Goal: Task Accomplishment & Management: Manage account settings

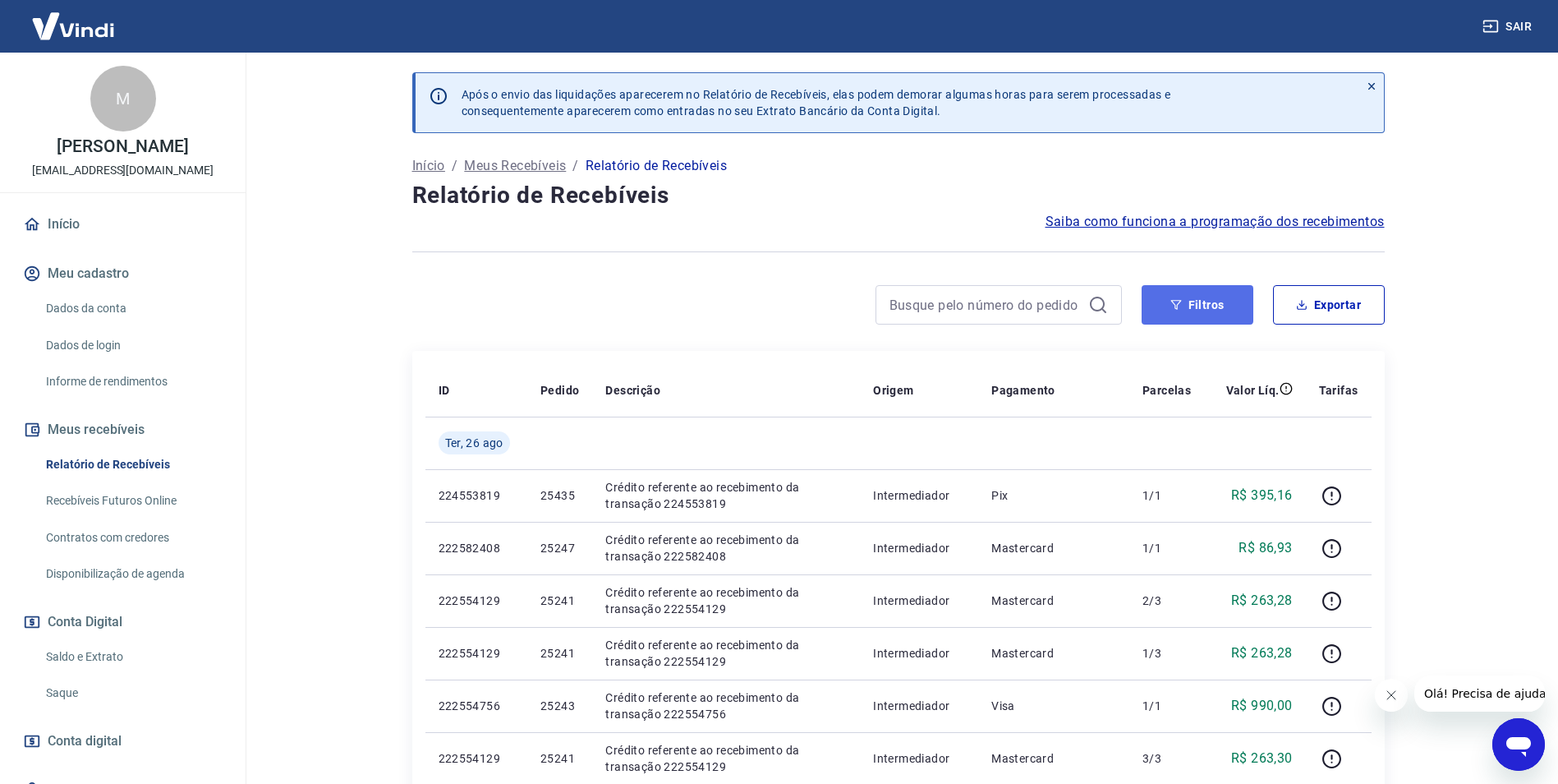
click at [1203, 318] on button "Filtros" at bounding box center [1197, 304] width 112 height 40
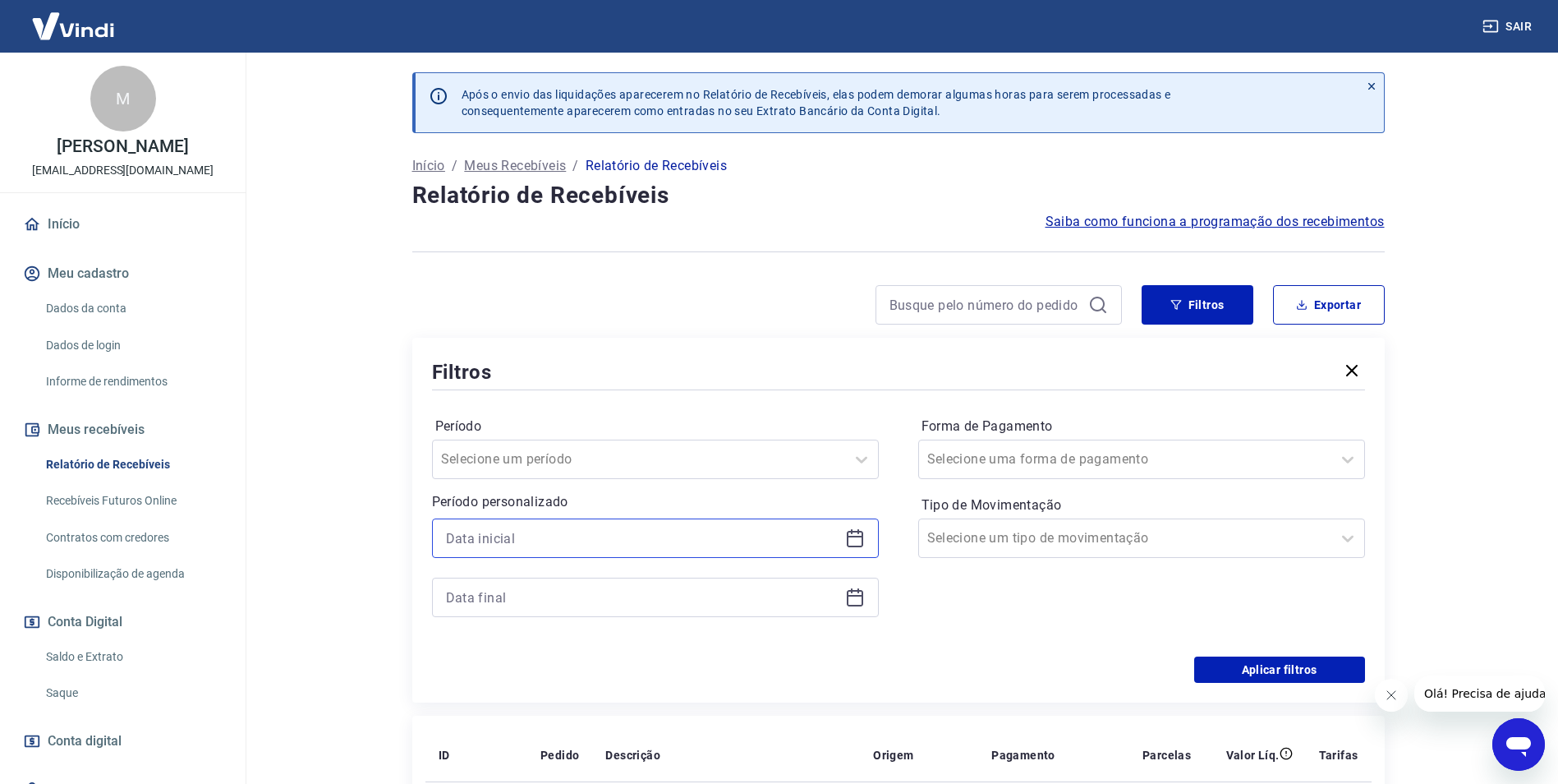
click at [624, 536] on input at bounding box center [642, 537] width 393 height 24
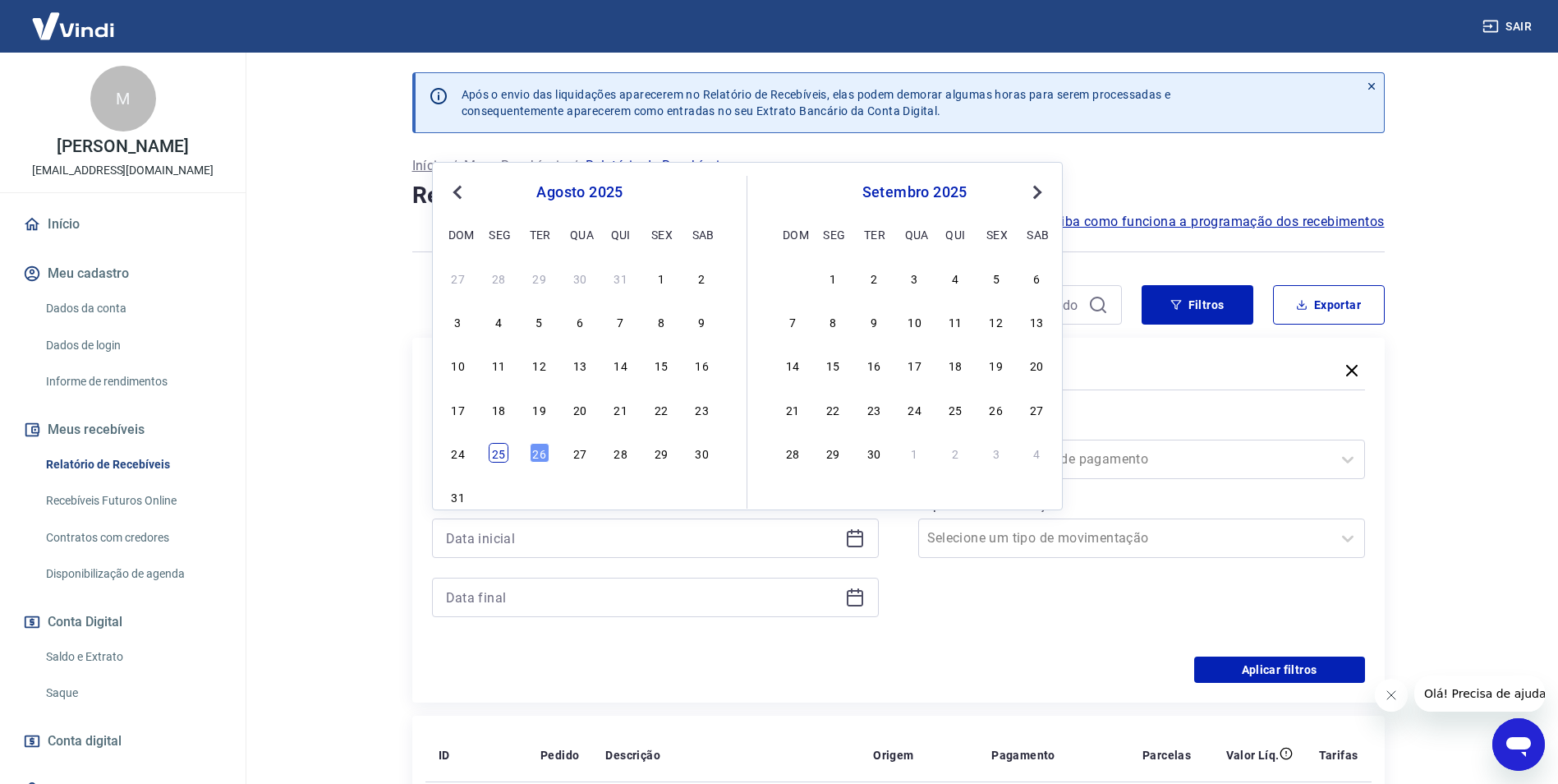
click at [508, 449] on div "25" at bounding box center [498, 452] width 19 height 19
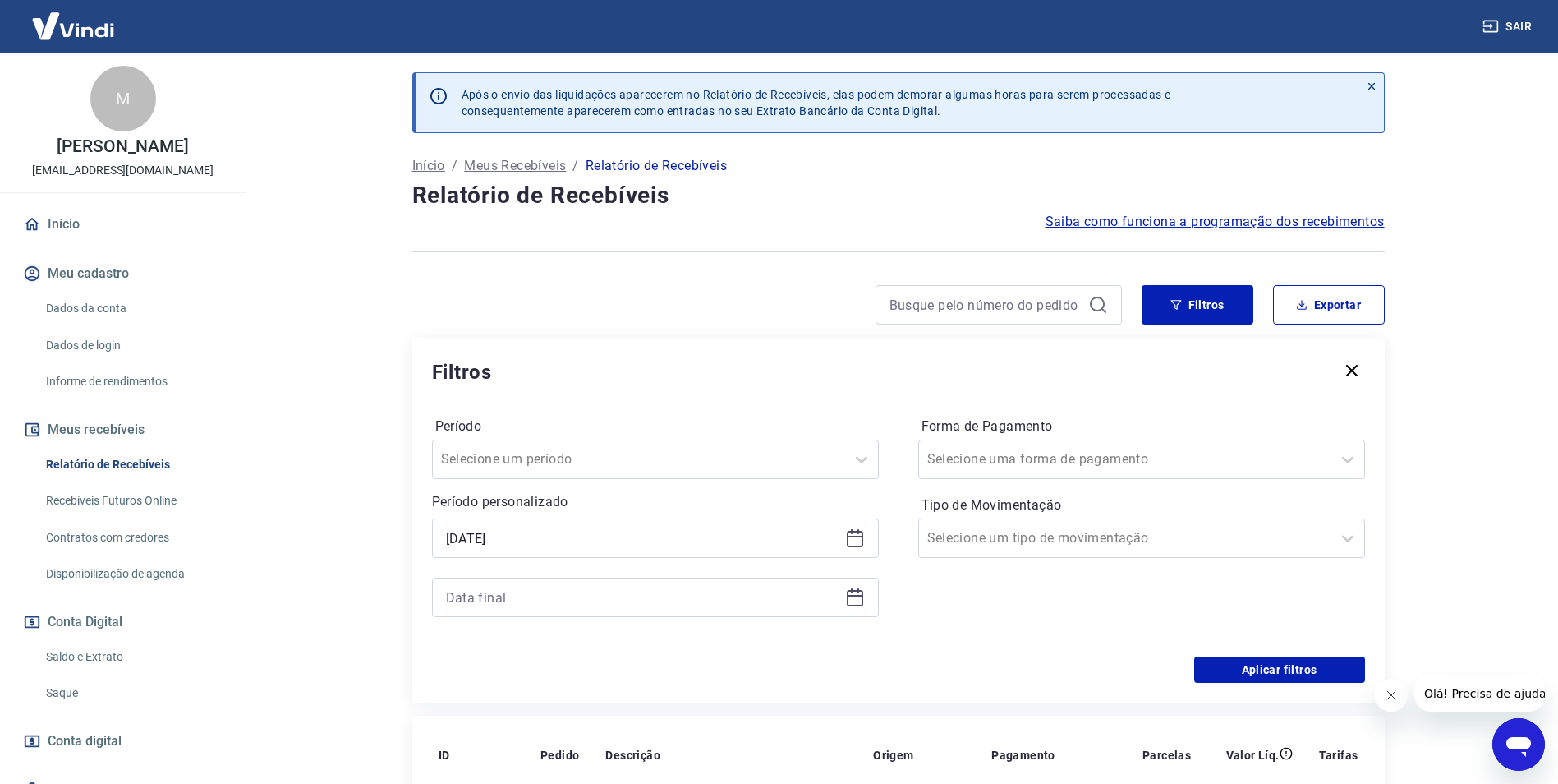
type input "[DATE]"
click at [853, 603] on icon at bounding box center [854, 596] width 19 height 19
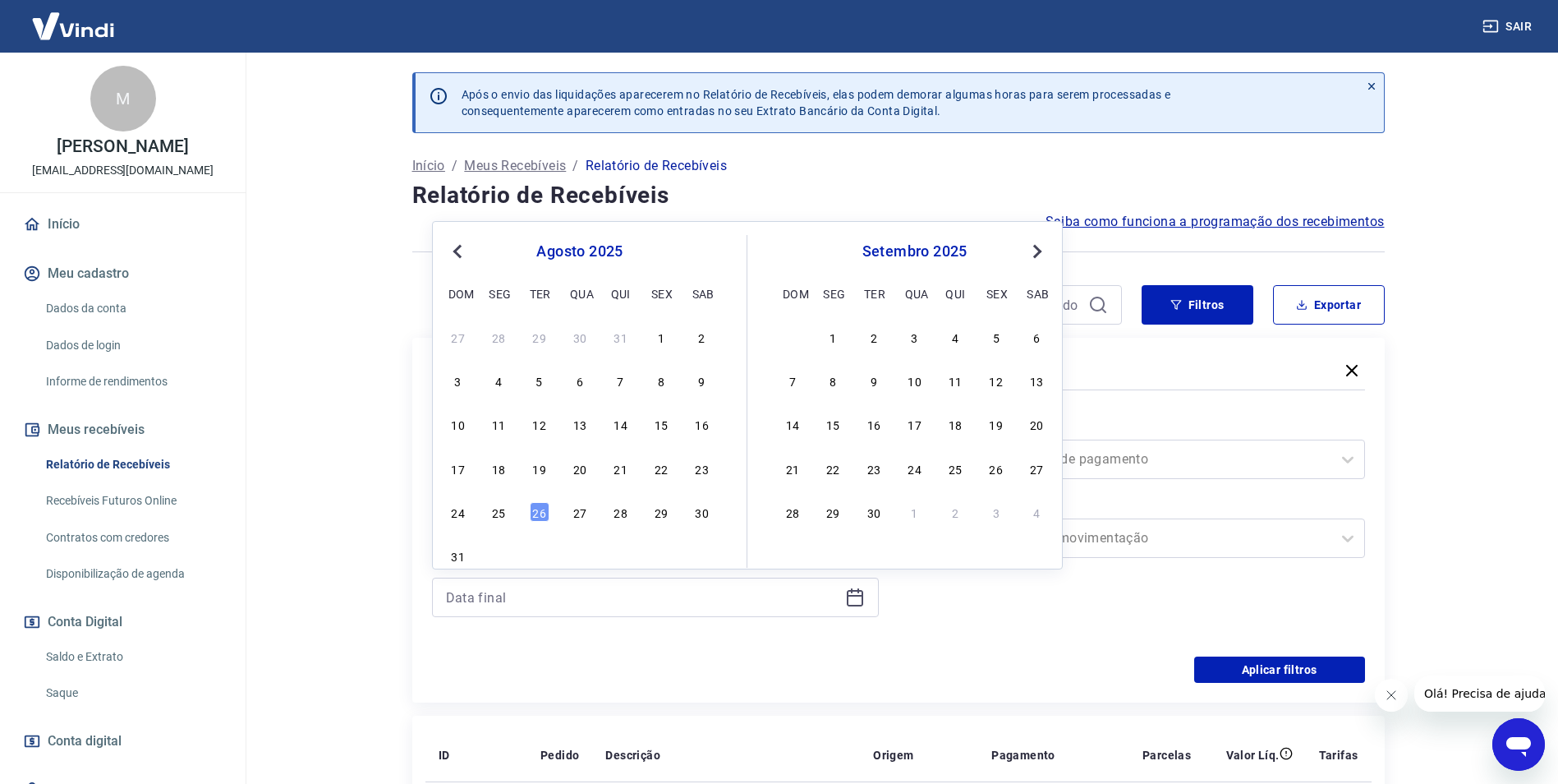
click at [486, 516] on div "24 25 26 27 28 29 30" at bounding box center [580, 511] width 268 height 24
click at [494, 517] on div "25" at bounding box center [498, 511] width 19 height 19
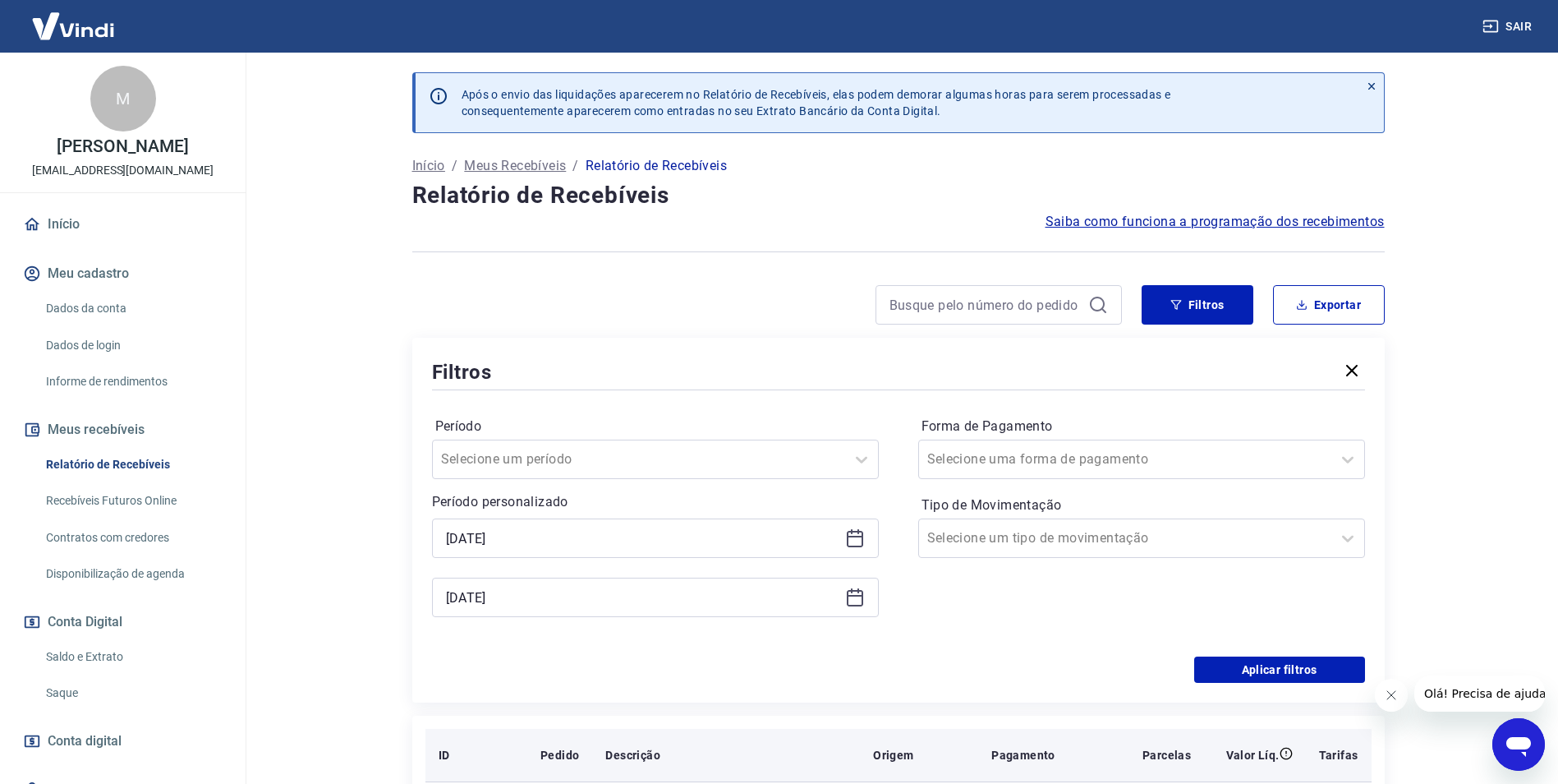
type input "[DATE]"
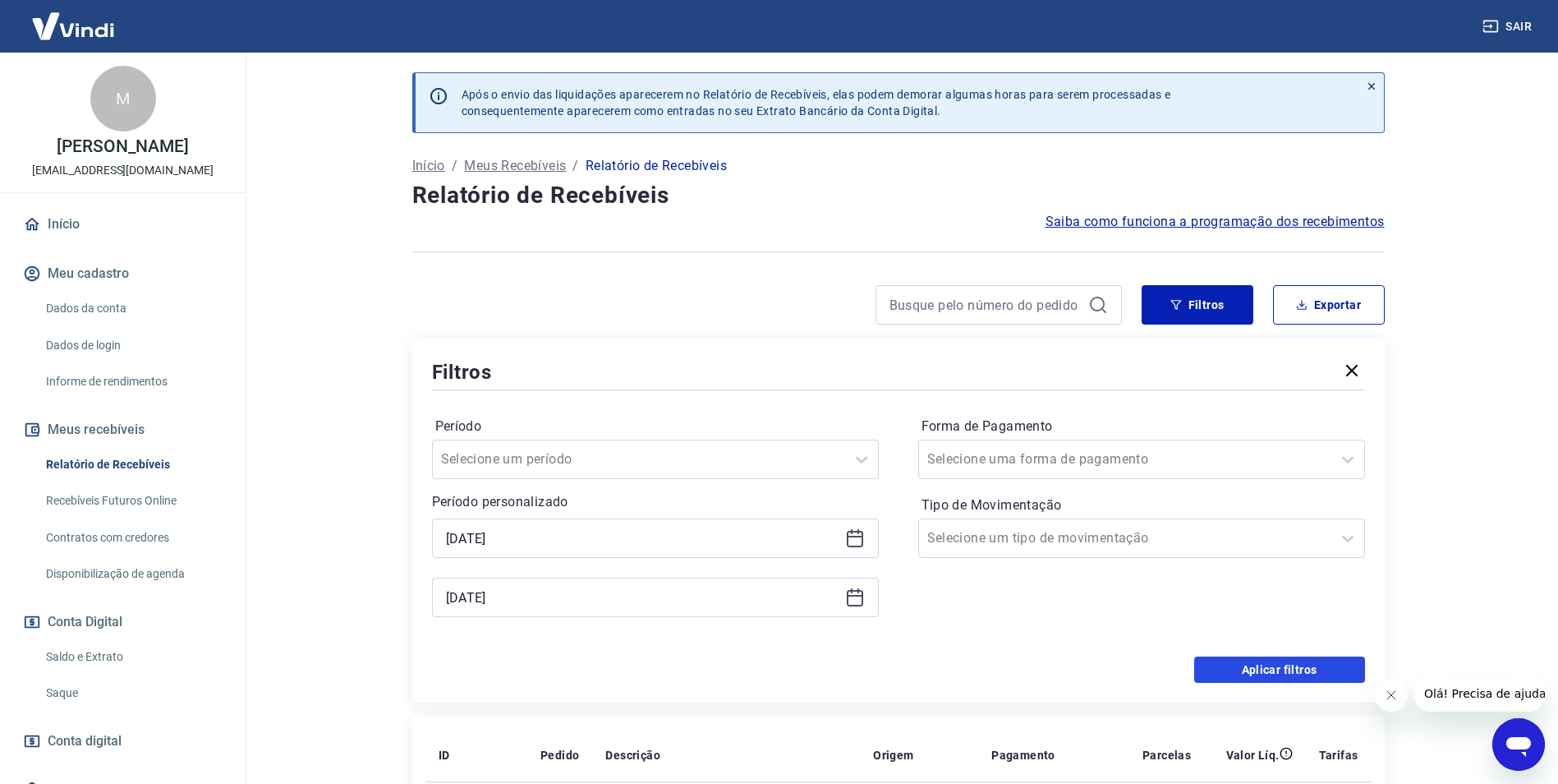
click at [1316, 673] on button "Aplicar filtros" at bounding box center [1280, 669] width 171 height 26
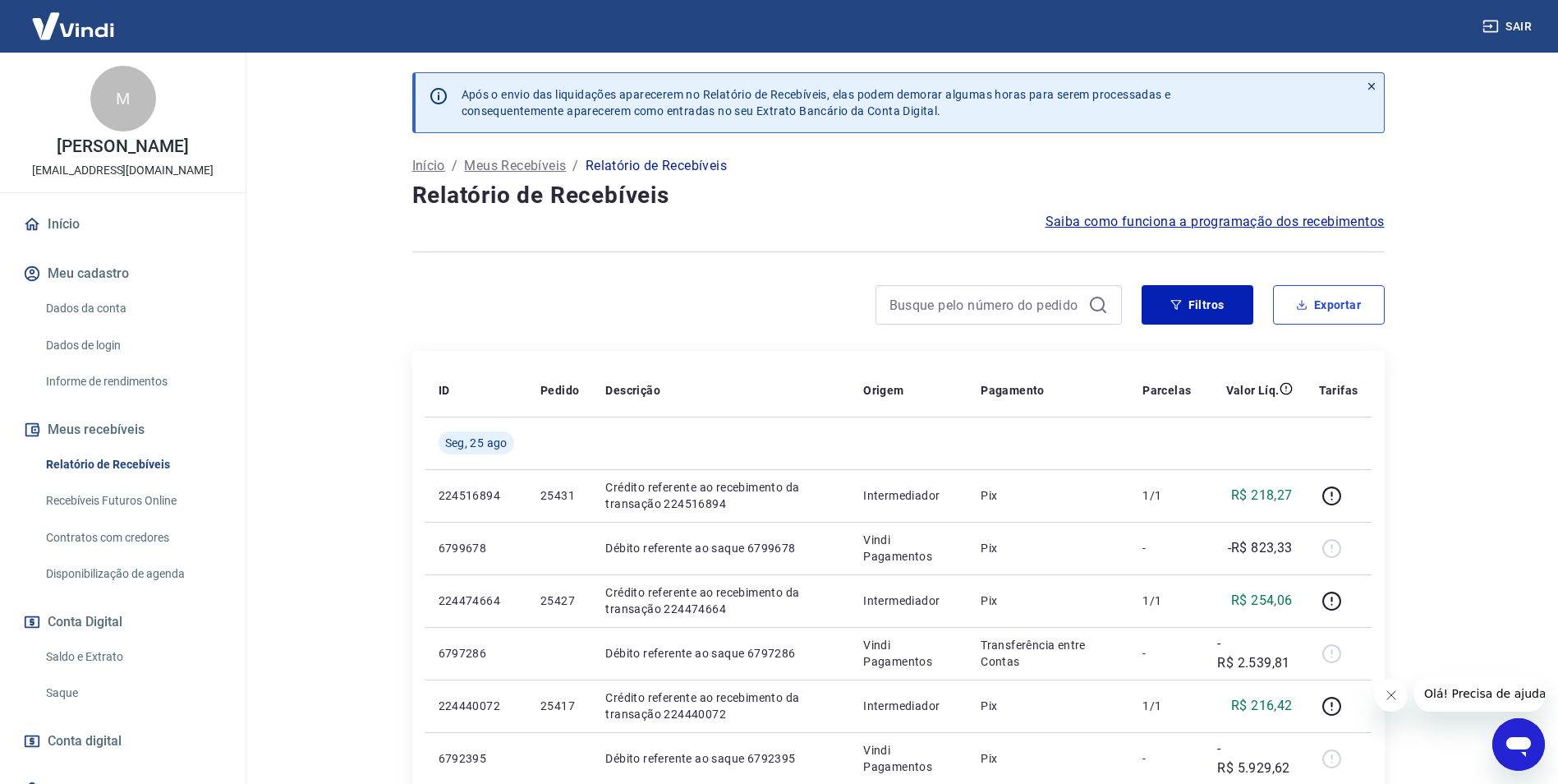
click at [1337, 314] on button "Exportar" at bounding box center [1329, 304] width 112 height 40
type input "[DATE]"
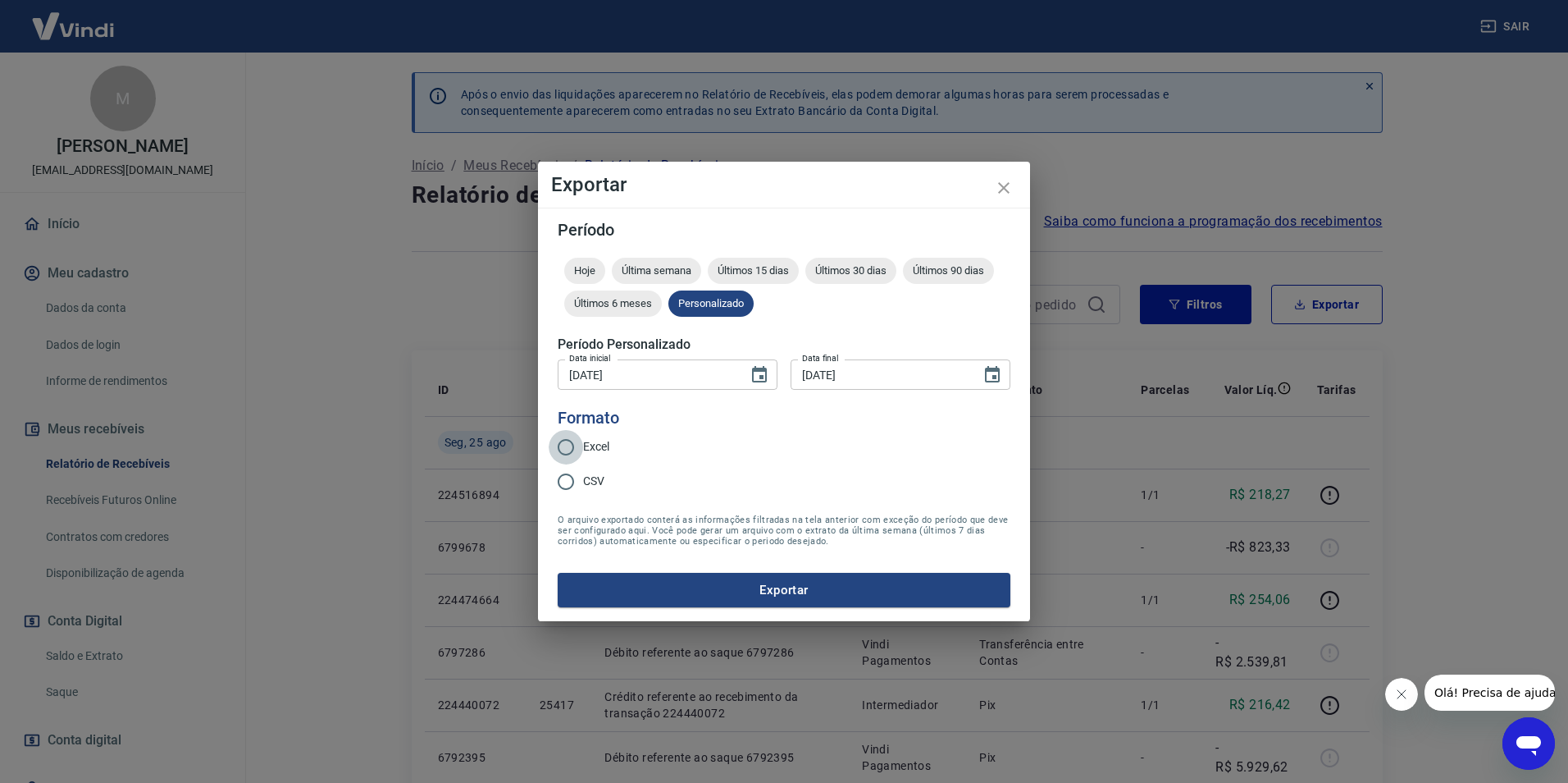
click at [567, 447] on input "Excel" at bounding box center [565, 446] width 35 height 35
radio input "true"
click at [731, 594] on button "Exportar" at bounding box center [784, 590] width 453 height 35
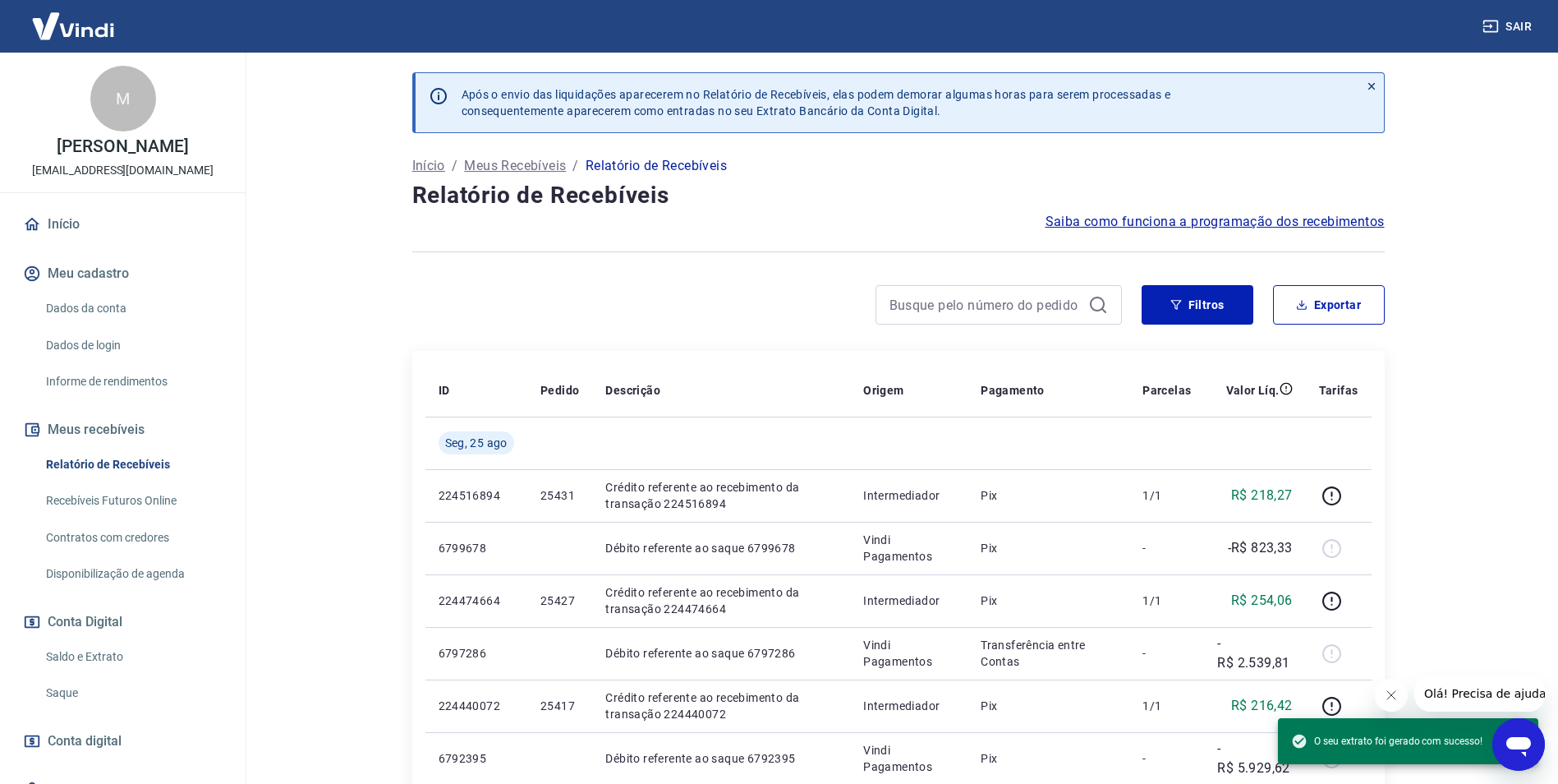
click at [807, 318] on div at bounding box center [767, 304] width 710 height 40
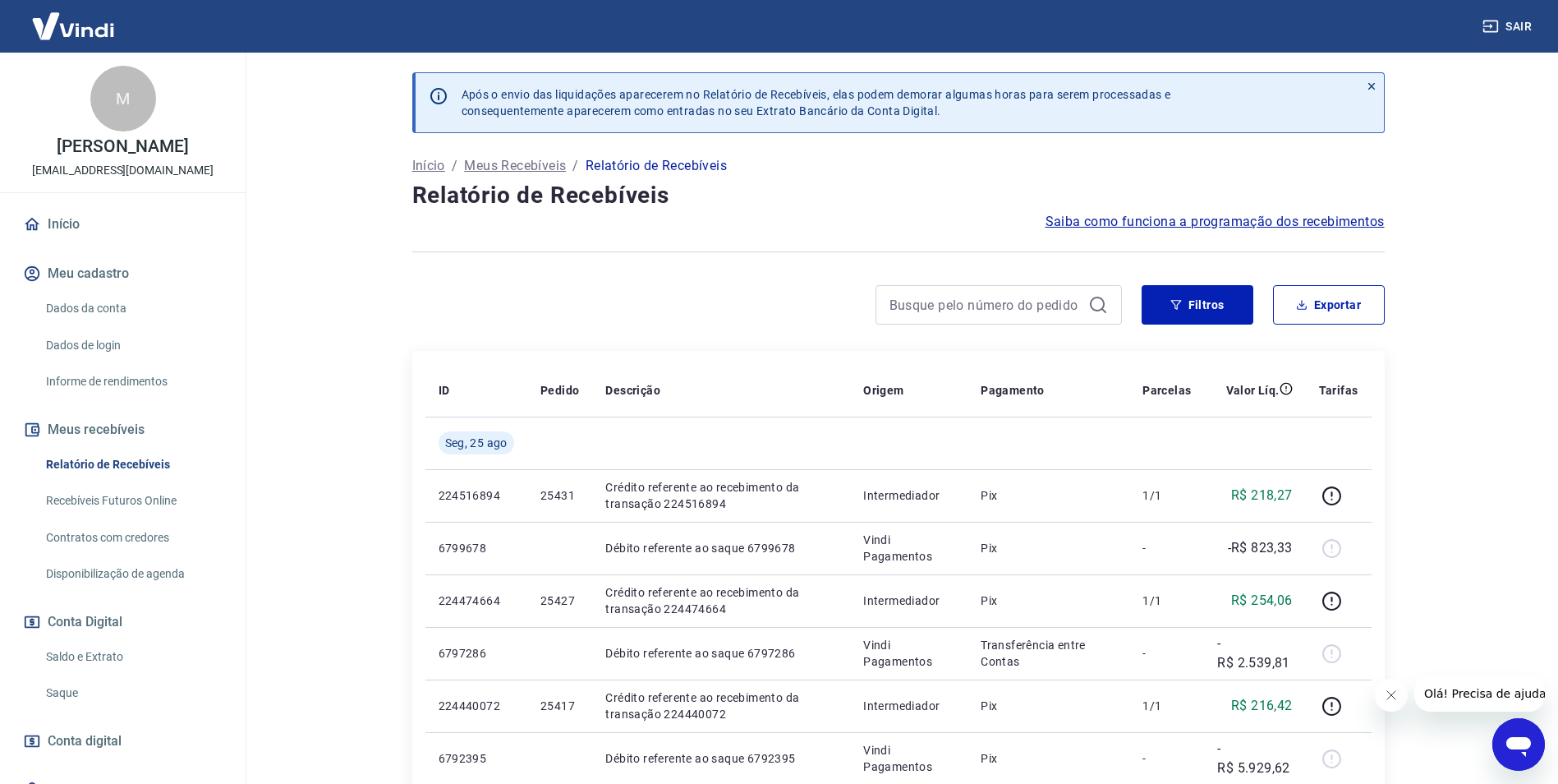
click at [90, 667] on link "Saldo e Extrato" at bounding box center [133, 656] width 187 height 34
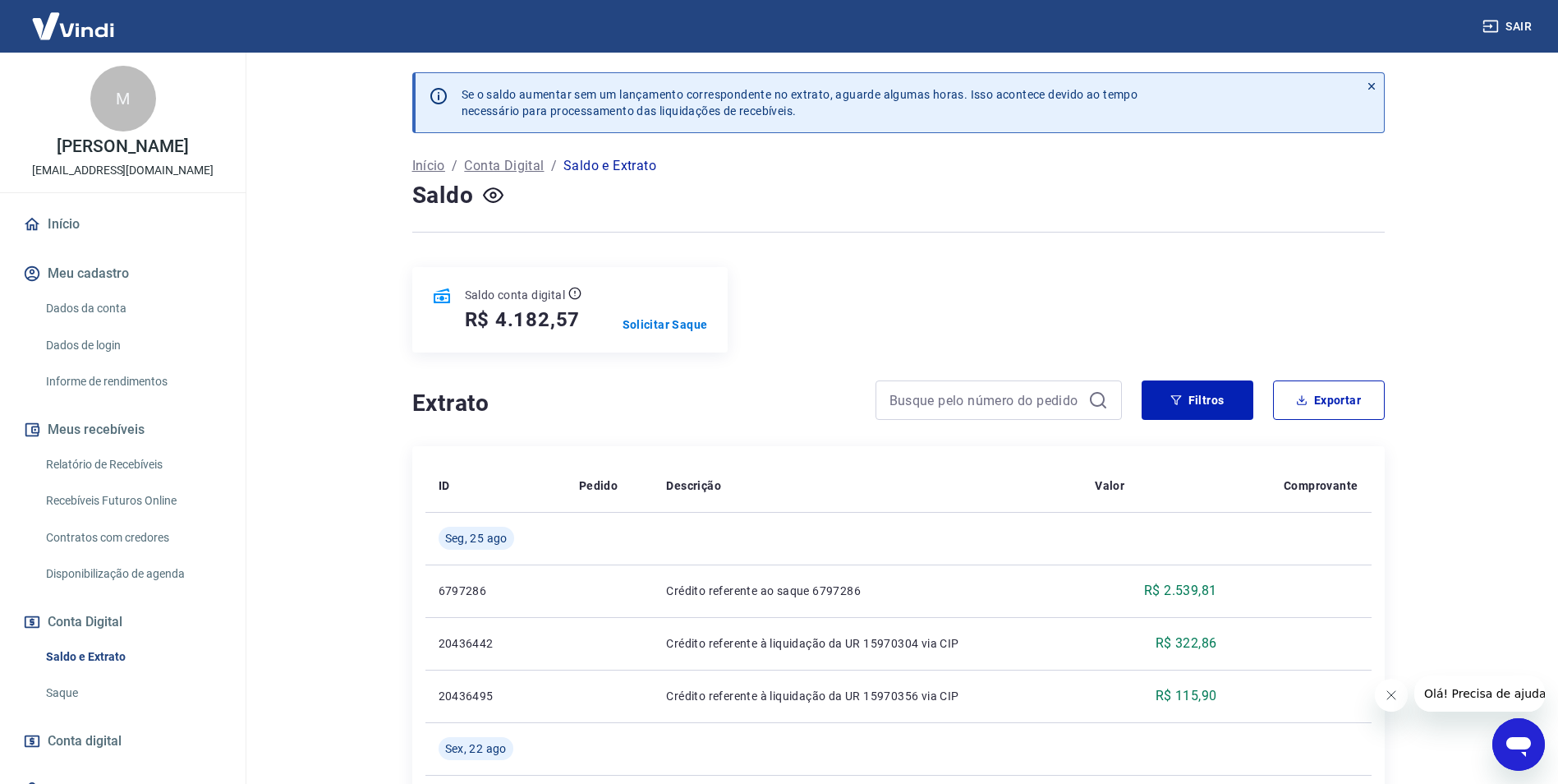
click at [656, 324] on p "Solicitar Saque" at bounding box center [665, 324] width 85 height 16
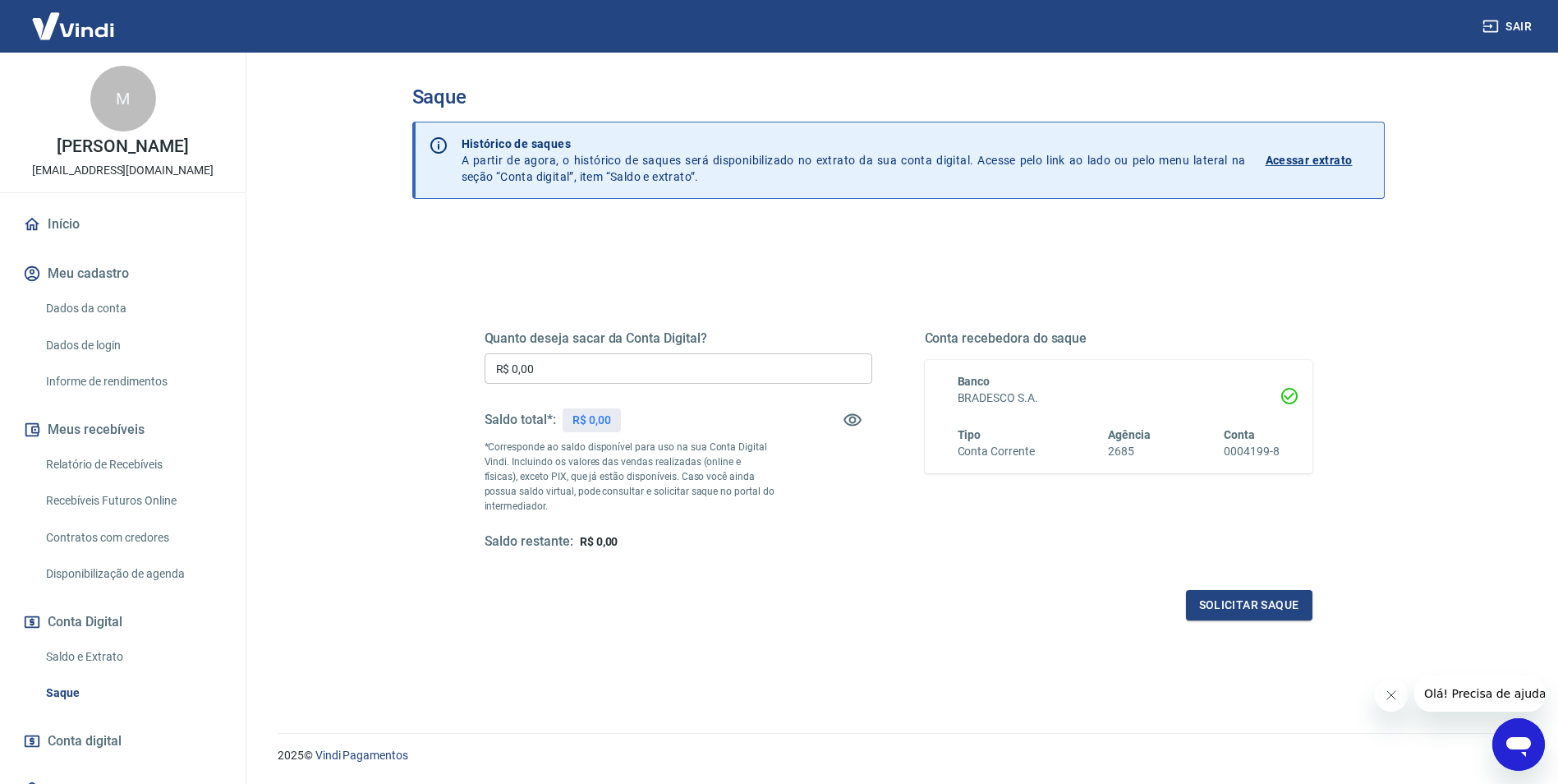
click at [661, 371] on input "R$ 0,00" at bounding box center [678, 368] width 388 height 30
type input "R$ 4.182,57"
click at [1256, 612] on button "Solicitar saque" at bounding box center [1250, 605] width 127 height 30
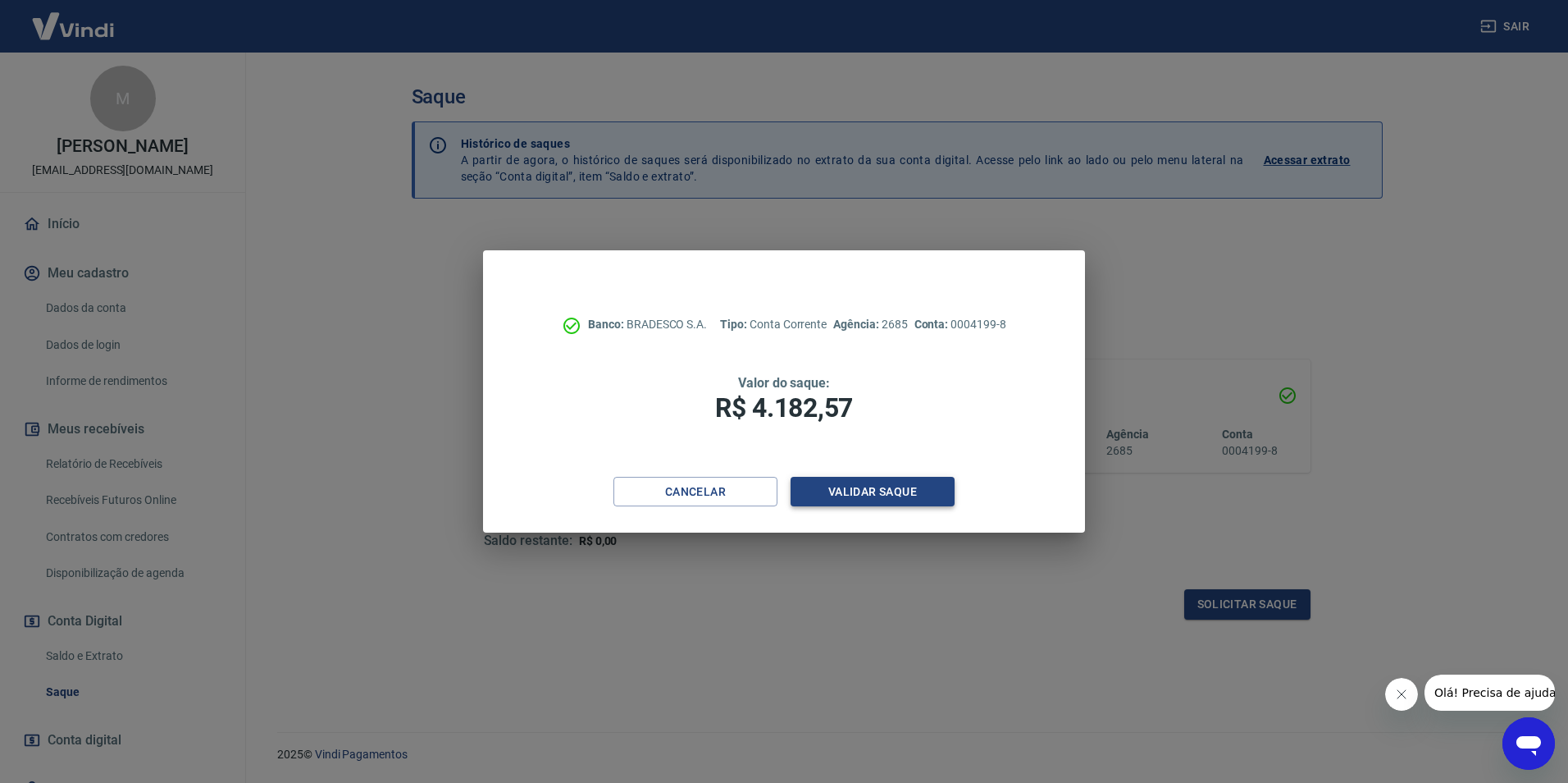
click at [897, 494] on button "Validar saque" at bounding box center [872, 492] width 164 height 30
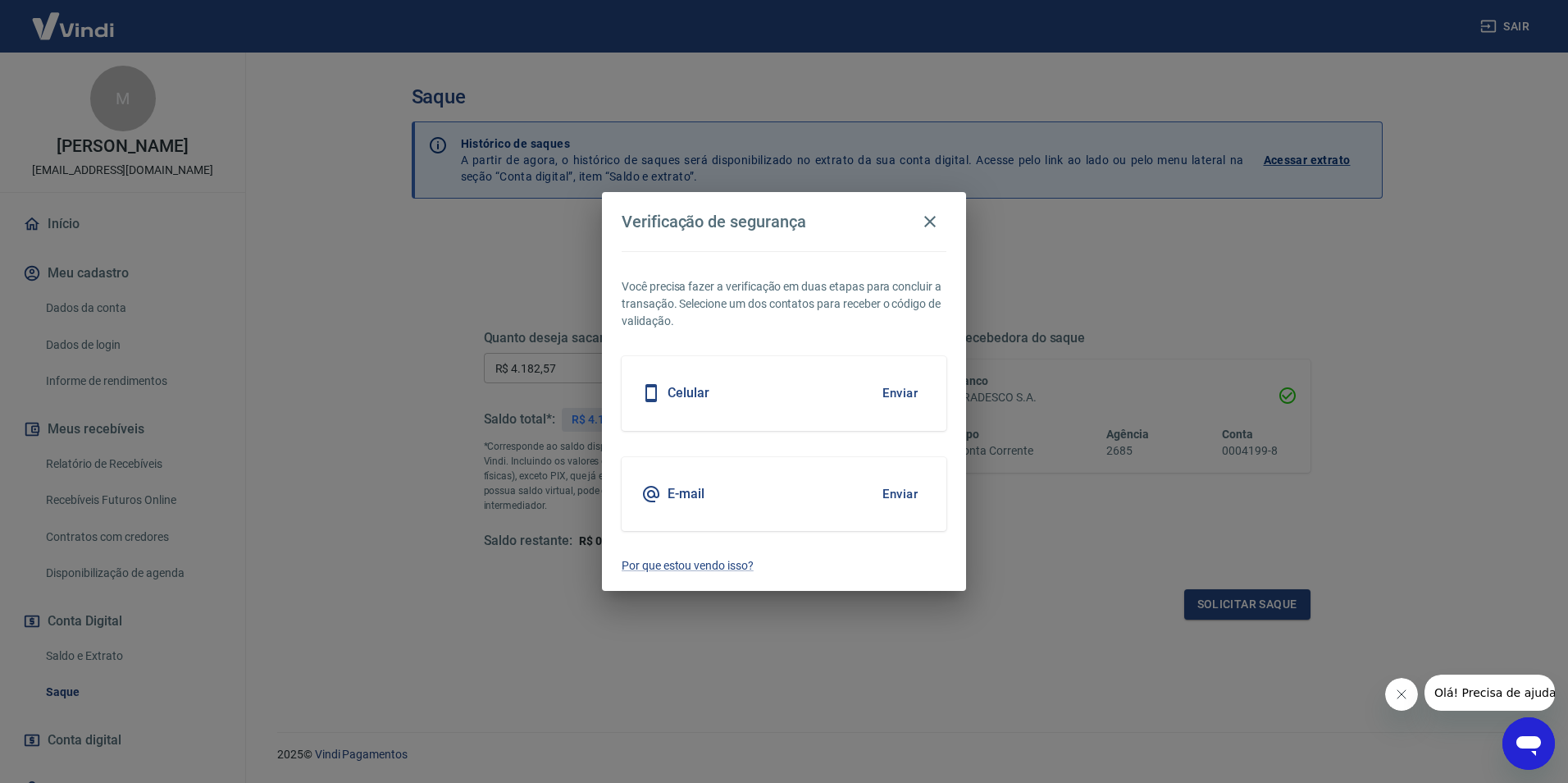
click at [913, 489] on button "Enviar" at bounding box center [899, 494] width 53 height 35
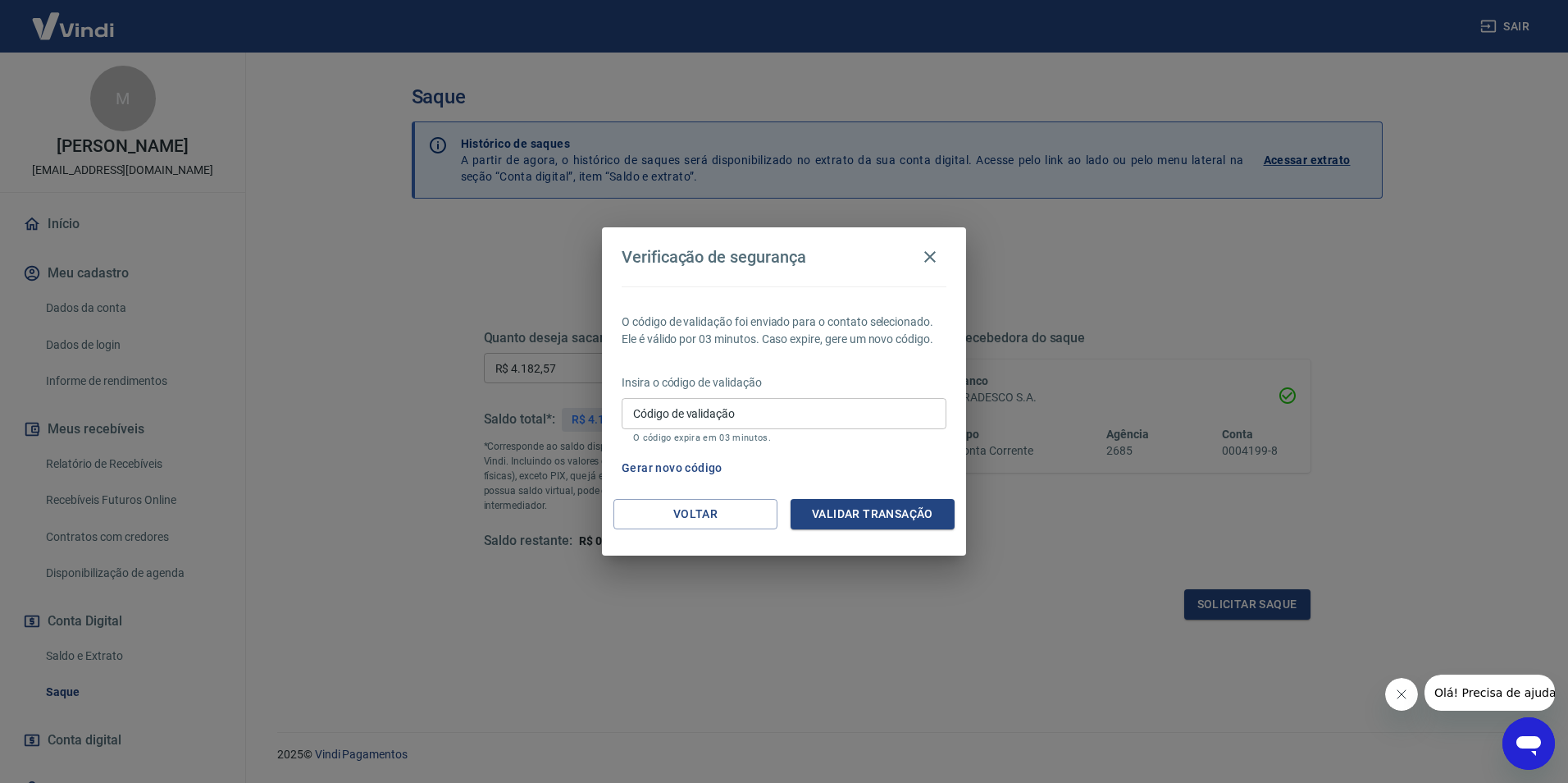
click at [682, 410] on div "Código de validação Código de validação O código expira em 03 minutos." at bounding box center [784, 420] width 325 height 45
type input "617515"
click at [858, 510] on button "Validar transação" at bounding box center [872, 514] width 164 height 30
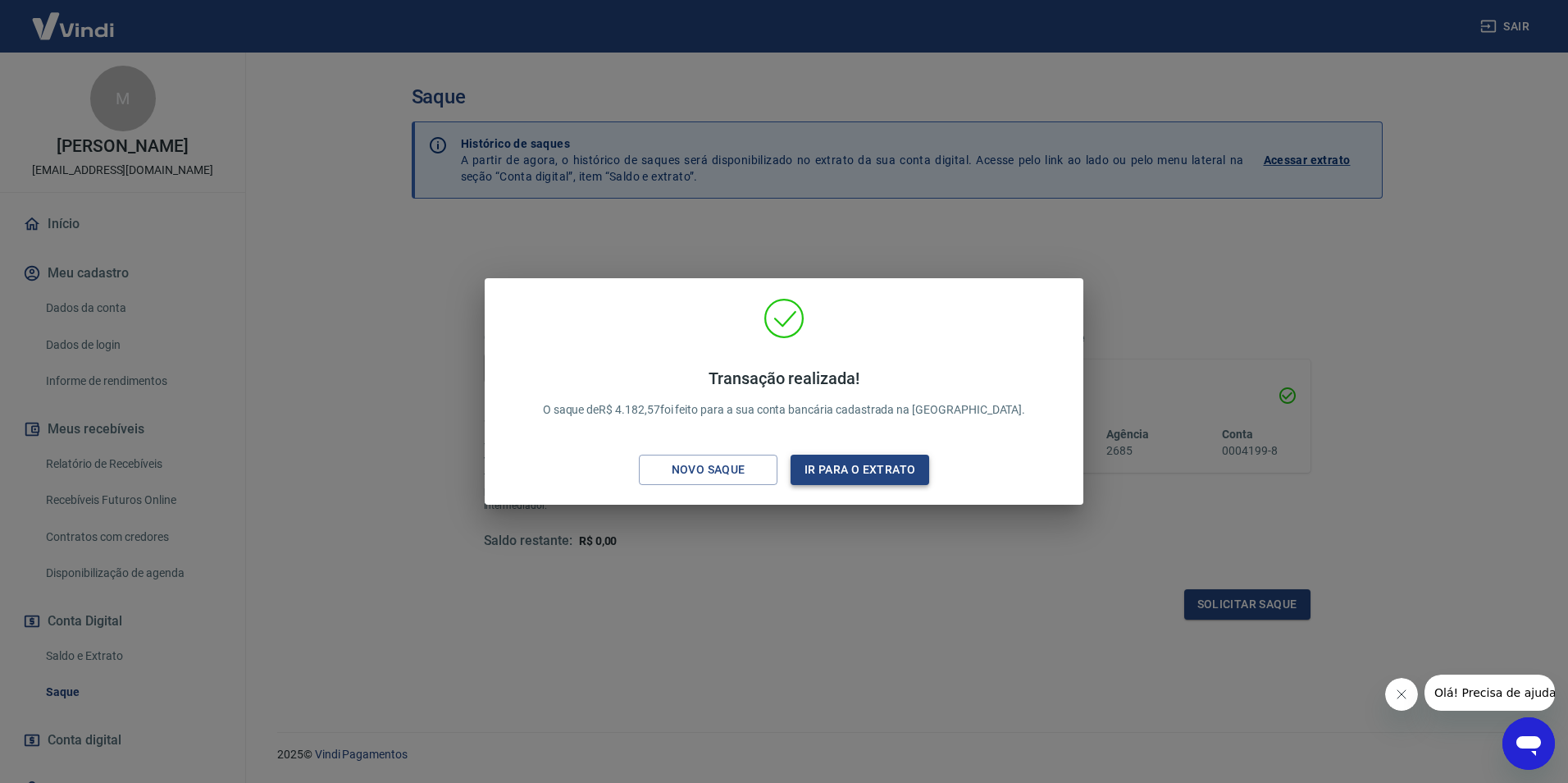
click at [863, 479] on button "Ir para o extrato" at bounding box center [859, 470] width 138 height 30
